Goal: Task Accomplishment & Management: Use online tool/utility

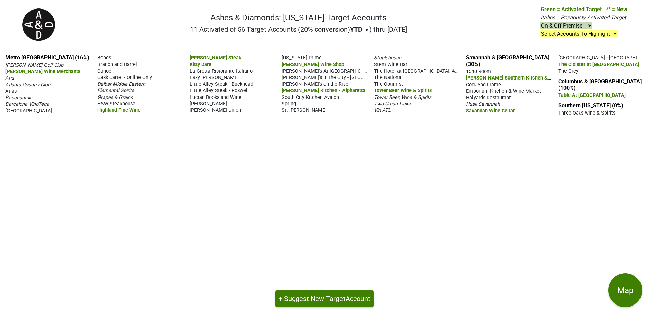
click at [590, 26] on select "On & Off Premise On Premise Off Premise Country Clubs Only" at bounding box center [566, 25] width 53 height 7
select select "on"
click at [540, 22] on select "On & Off Premise On Premise Off Premise Country Clubs Only" at bounding box center [566, 25] width 53 height 7
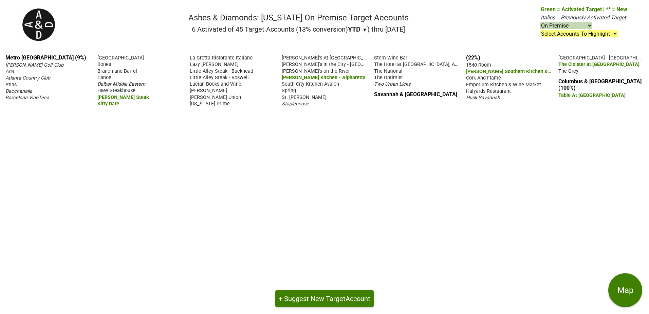
select select "on"
